Goal: Information Seeking & Learning: Check status

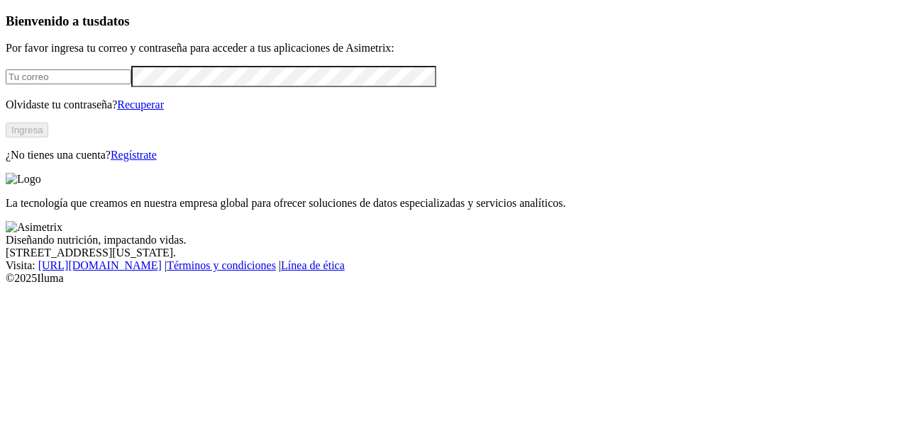
type input "[EMAIL_ADDRESS][DOMAIN_NAME]"
click at [48, 138] on button "Ingresa" at bounding box center [27, 130] width 43 height 15
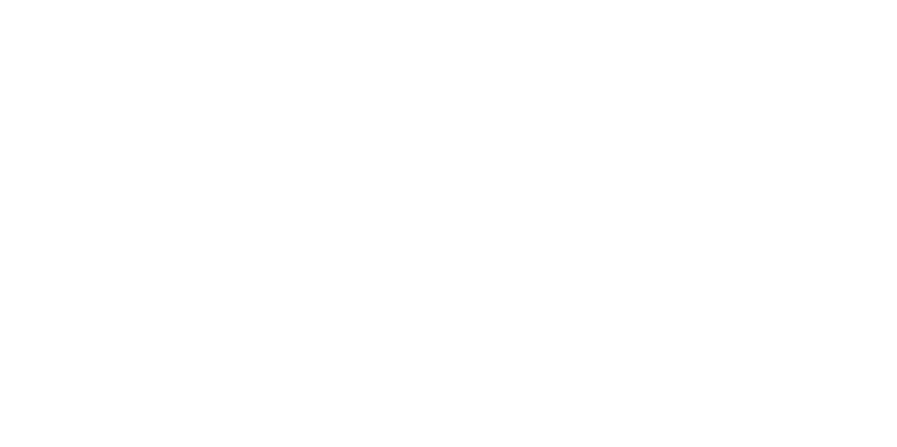
drag, startPoint x: 97, startPoint y: 275, endPoint x: 328, endPoint y: 342, distance: 239.9
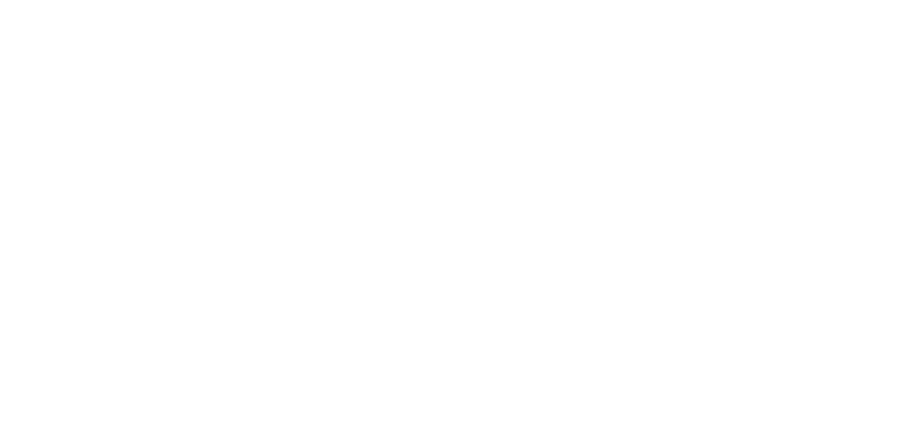
drag, startPoint x: 461, startPoint y: 177, endPoint x: 842, endPoint y: 280, distance: 395.1
